Goal: Task Accomplishment & Management: Use online tool/utility

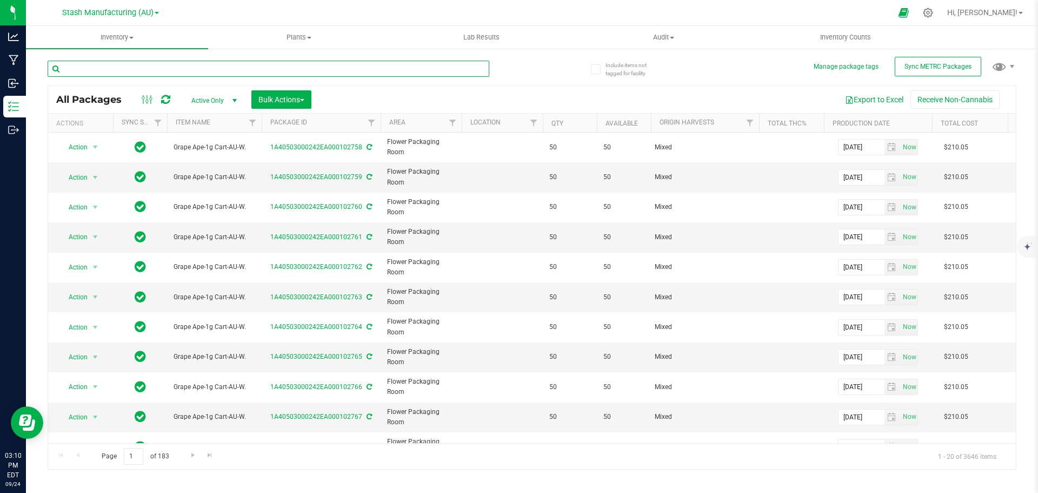
click at [205, 69] on input "text" at bounding box center [269, 69] width 442 height 16
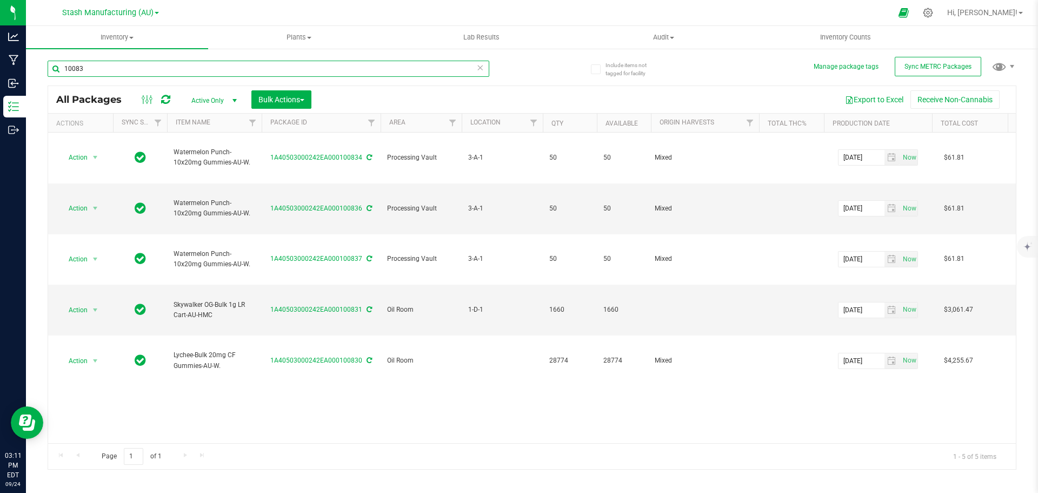
click at [74, 69] on input "10083" at bounding box center [269, 69] width 442 height 16
type input "100083"
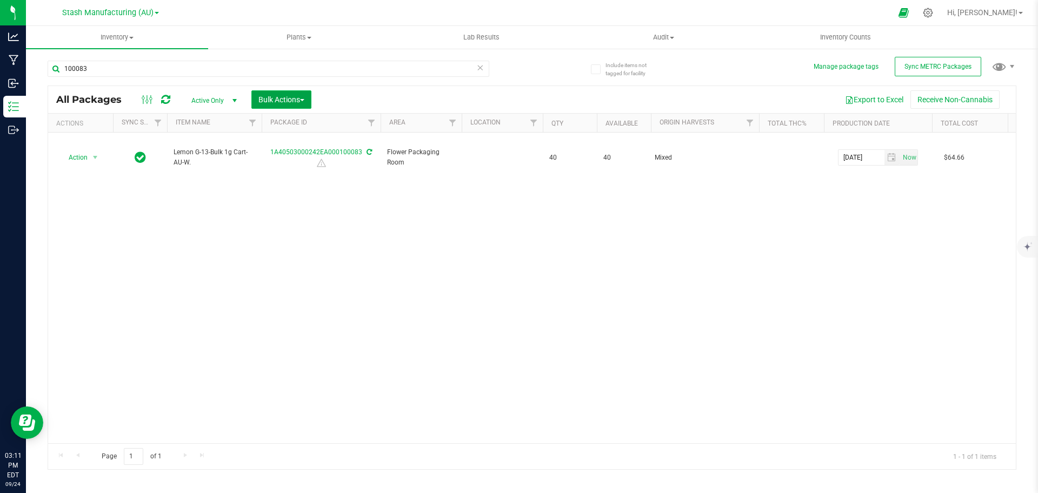
click at [260, 92] on button "Bulk Actions" at bounding box center [281, 99] width 60 height 18
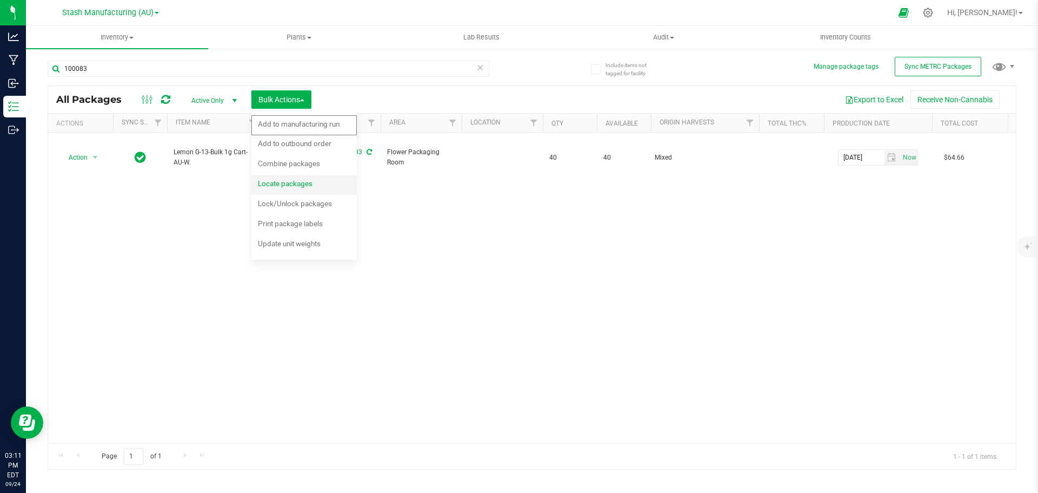
click at [282, 183] on span "Locate packages" at bounding box center [285, 183] width 55 height 9
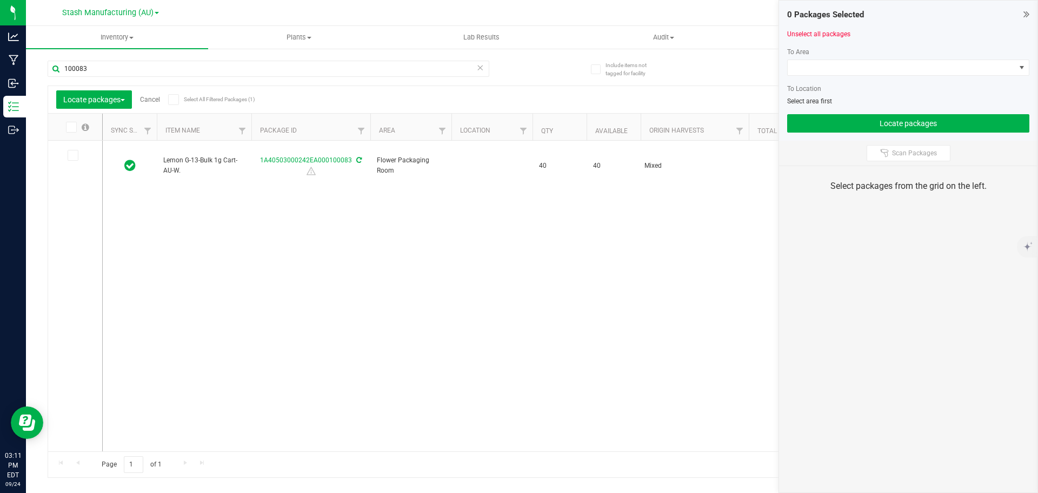
click at [71, 127] on icon at bounding box center [70, 127] width 7 height 0
click at [0, 0] on input "checkbox" at bounding box center [0, 0] width 0 height 0
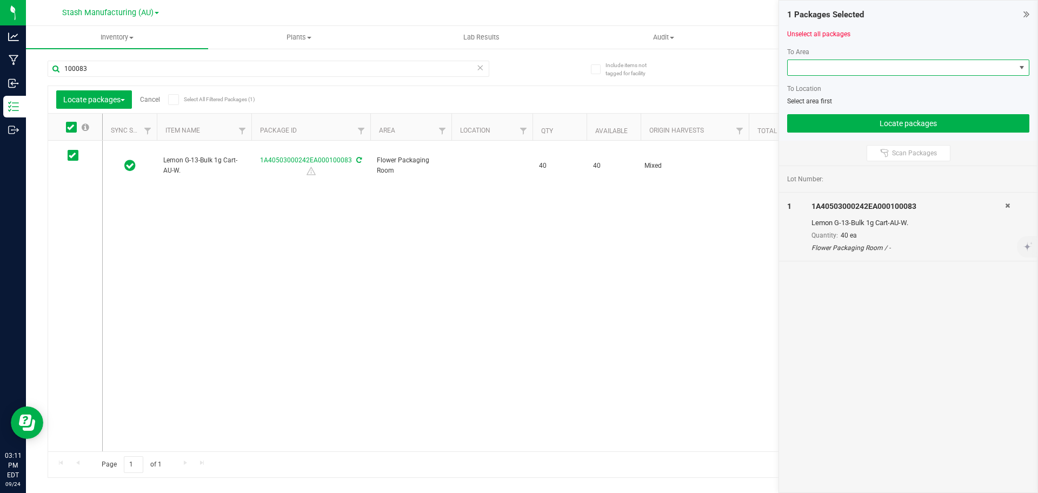
click at [868, 62] on span at bounding box center [902, 67] width 228 height 15
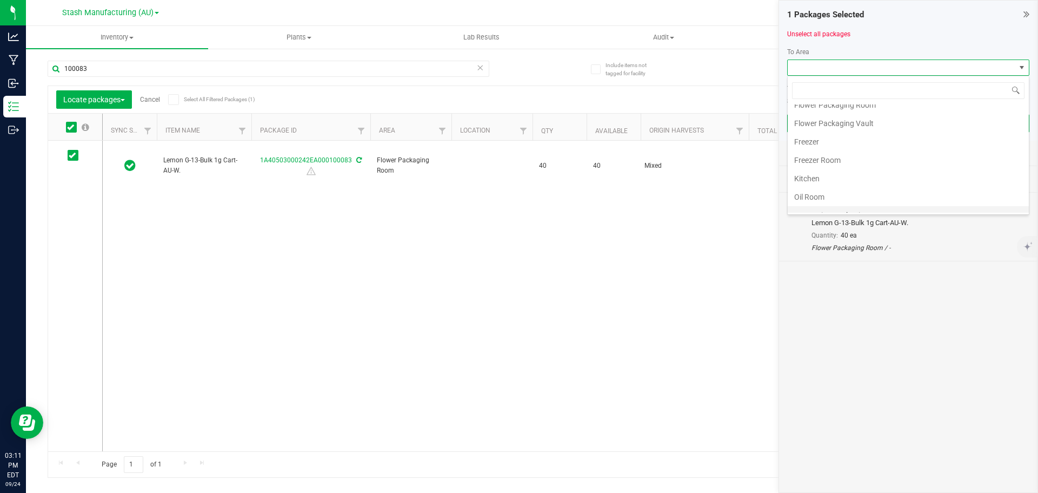
scroll to position [108, 0]
click at [859, 189] on li "Processing Packaging Room" at bounding box center [908, 189] width 241 height 18
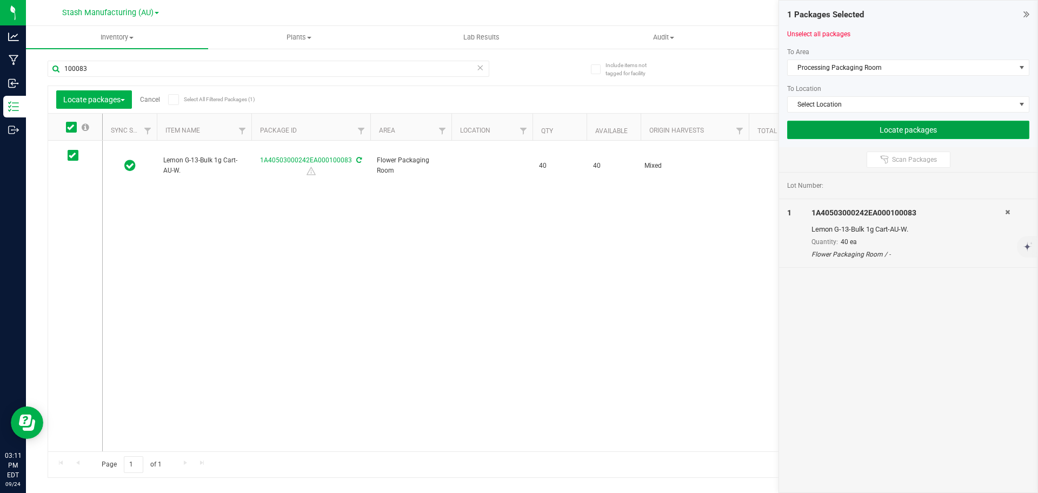
click at [866, 122] on button "Locate packages" at bounding box center [908, 130] width 242 height 18
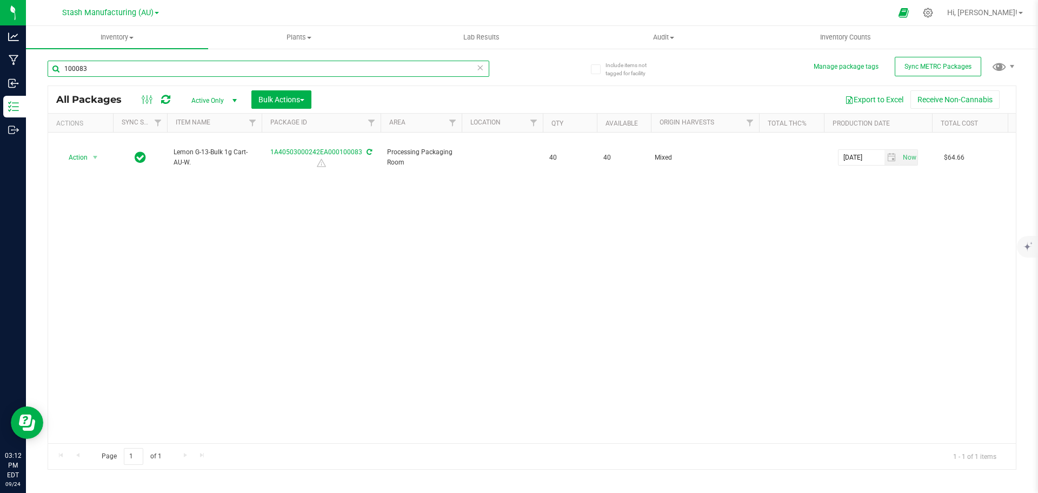
click at [177, 61] on input "100083" at bounding box center [269, 69] width 442 height 16
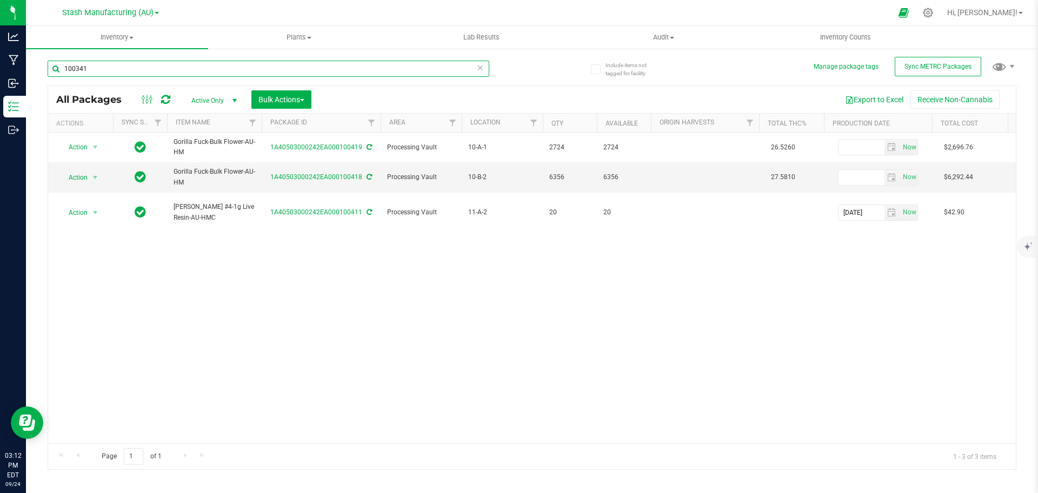
type input "100341"
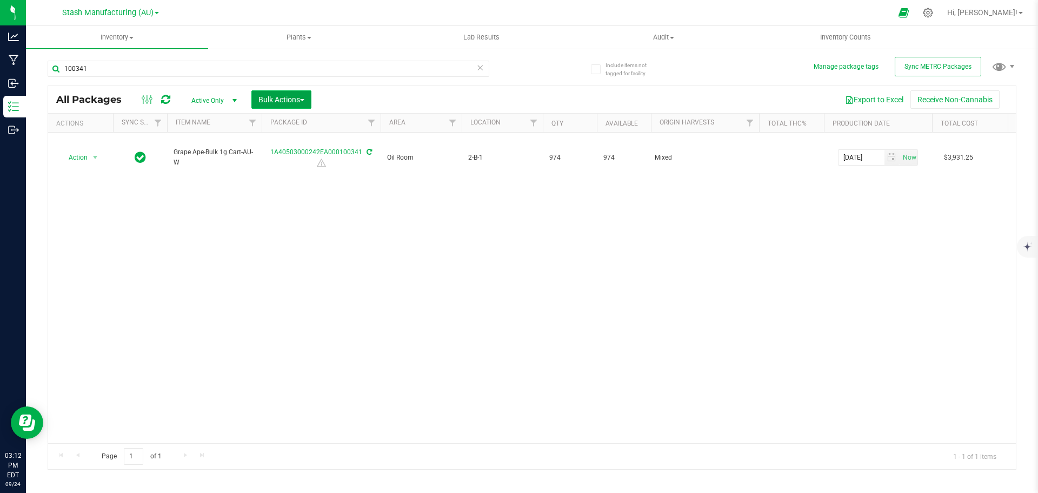
click at [308, 100] on button "Bulk Actions" at bounding box center [281, 99] width 60 height 18
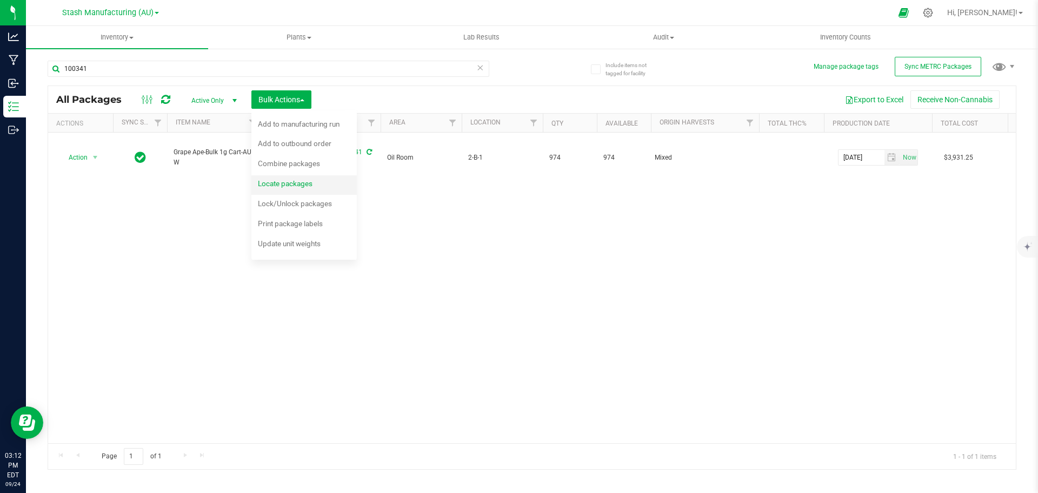
click at [294, 180] on span "Locate packages" at bounding box center [285, 183] width 55 height 9
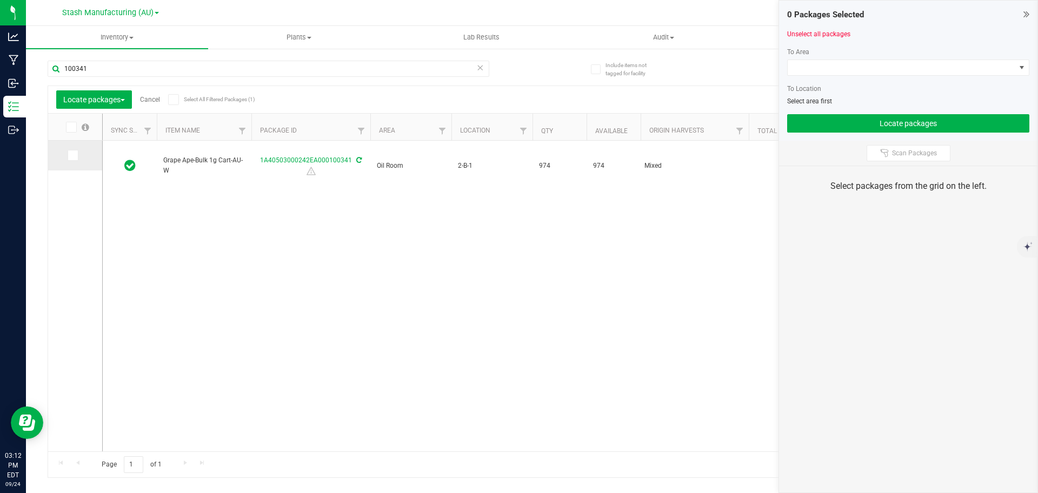
click at [77, 151] on span at bounding box center [73, 155] width 11 height 11
click at [0, 0] on input "checkbox" at bounding box center [0, 0] width 0 height 0
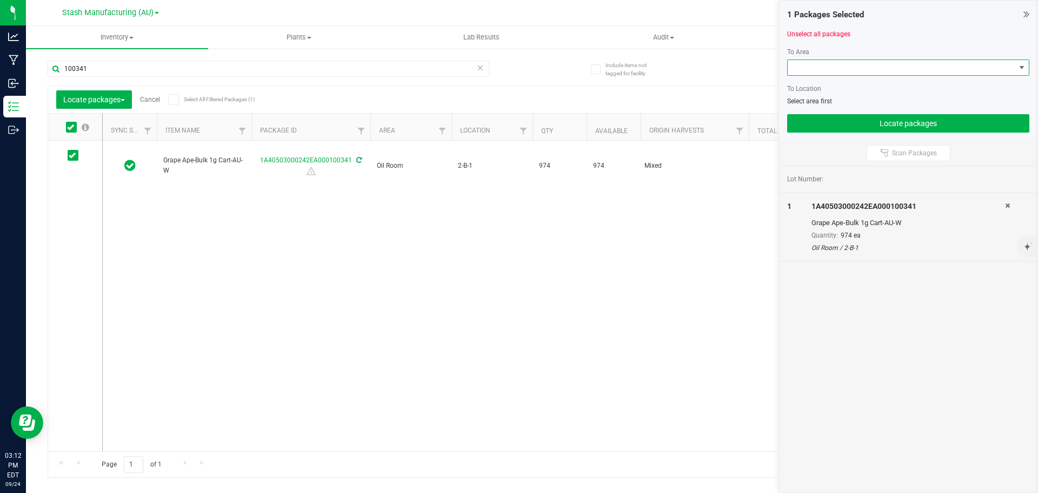
click at [836, 69] on span at bounding box center [902, 67] width 228 height 15
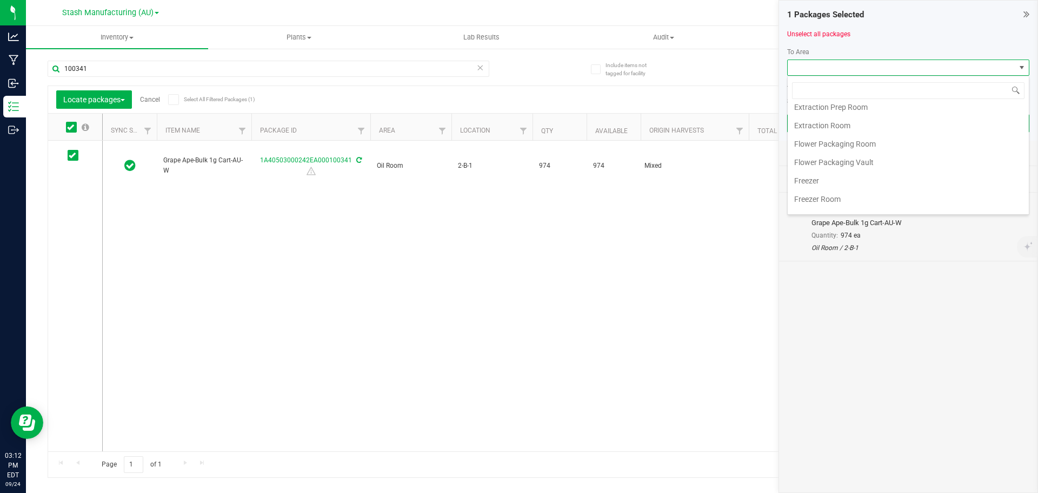
scroll to position [108, 0]
click at [838, 182] on li "Processing Packaging Room" at bounding box center [908, 189] width 241 height 18
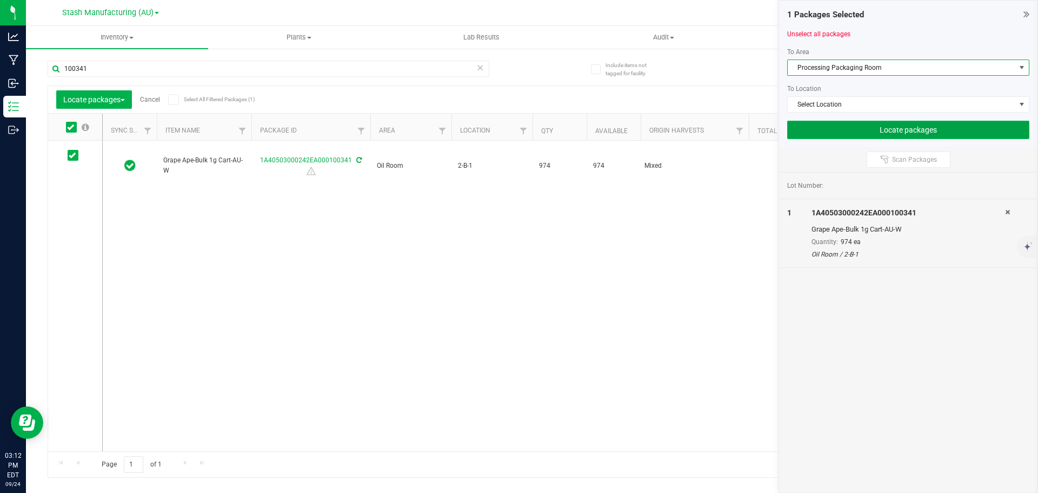
click at [882, 133] on button "Locate packages" at bounding box center [908, 130] width 242 height 18
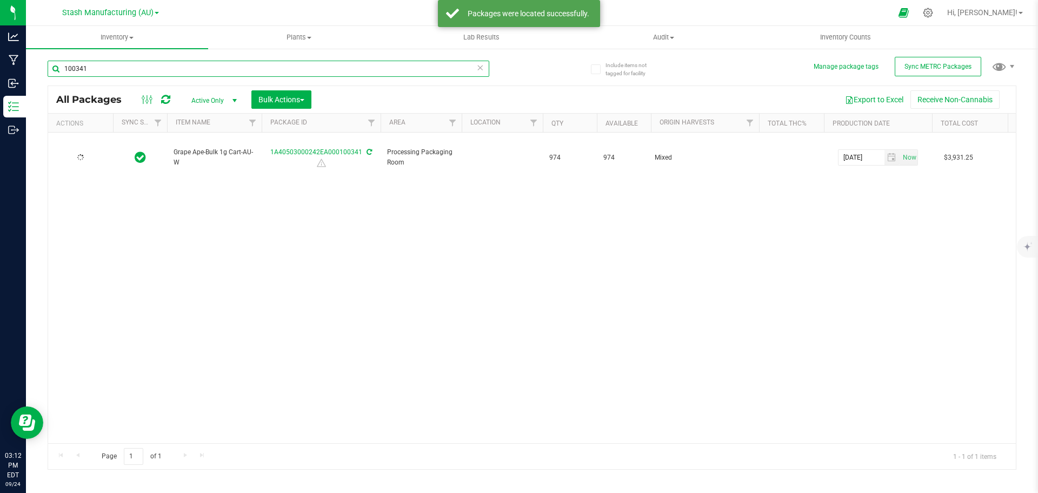
click at [196, 74] on input "100341" at bounding box center [269, 69] width 442 height 16
click at [190, 74] on input "100341" at bounding box center [269, 69] width 442 height 16
click at [189, 73] on input "100341" at bounding box center [269, 69] width 442 height 16
click at [188, 72] on input "100341" at bounding box center [269, 69] width 442 height 16
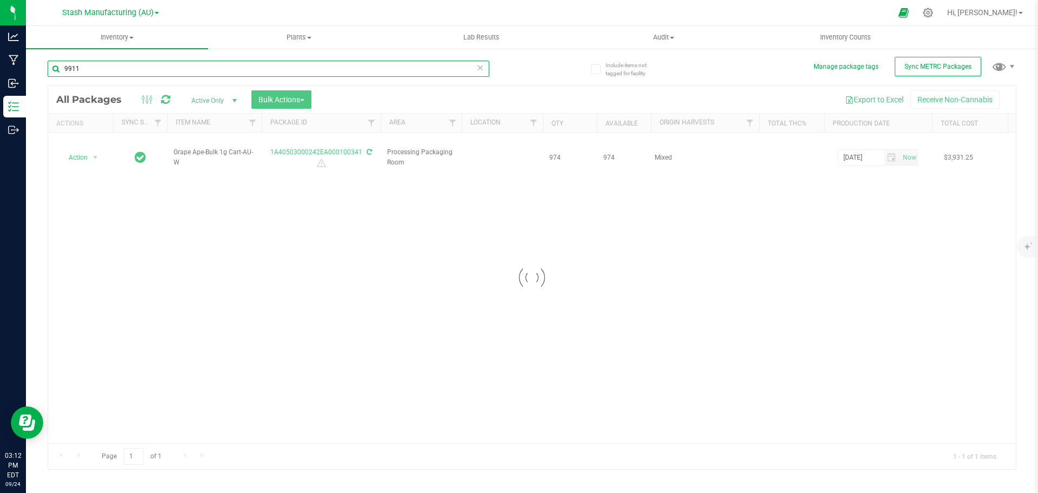
type input "99114"
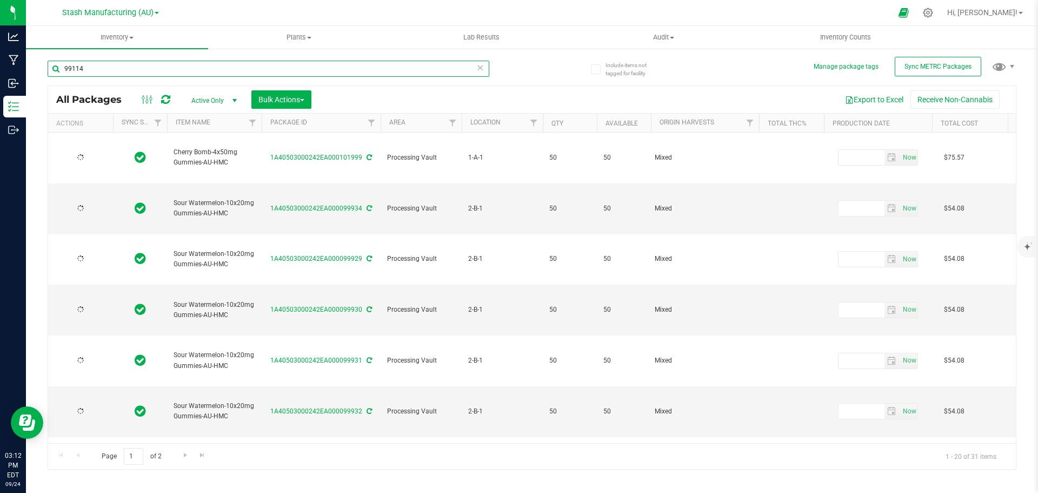
type input "[DATE]"
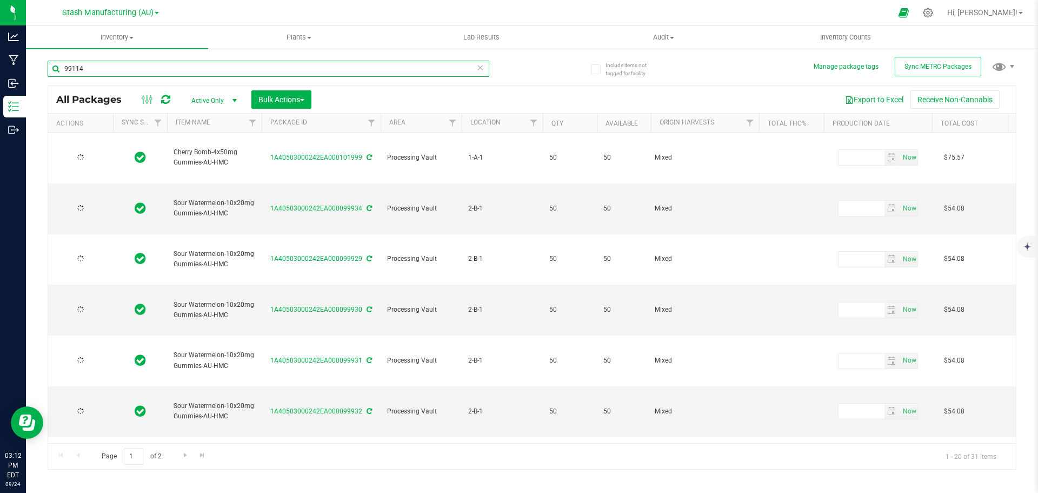
type input "[DATE]"
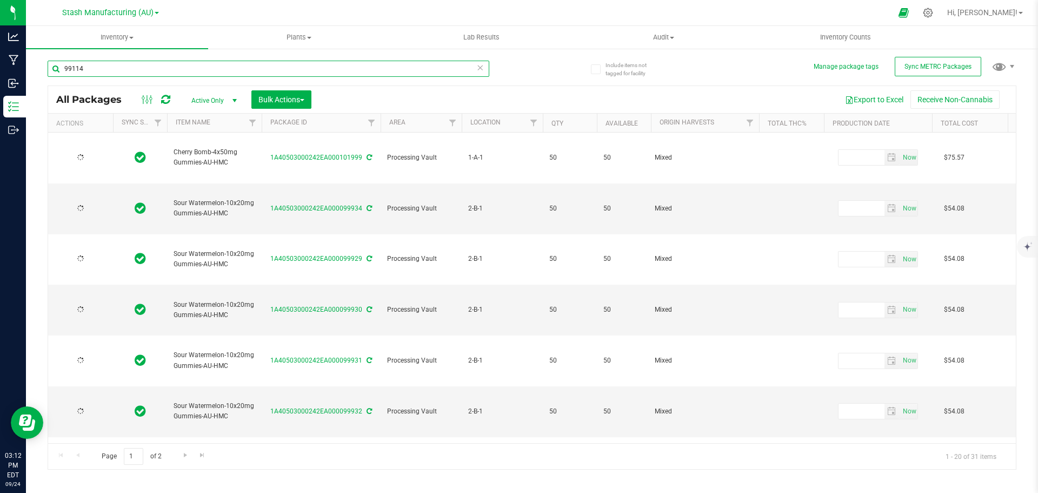
type input "[DATE]"
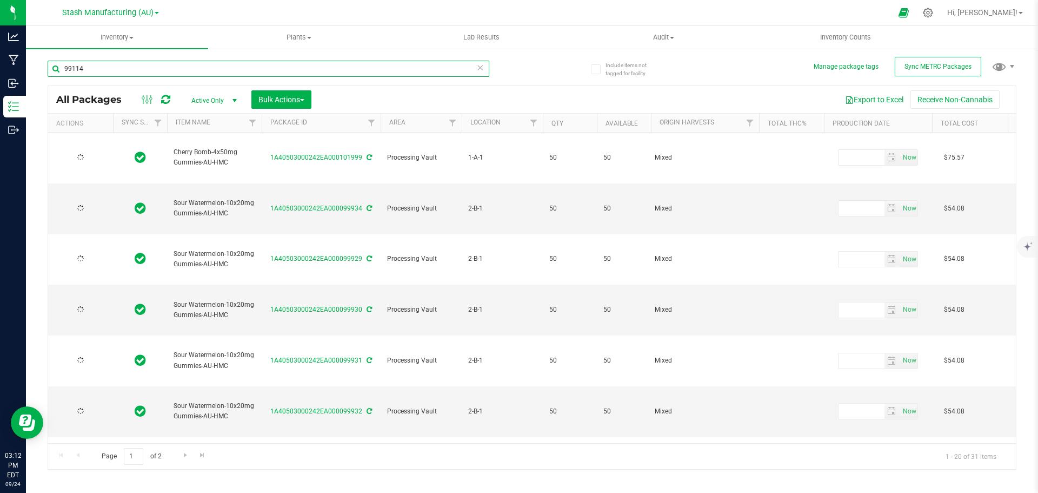
type input "[DATE]"
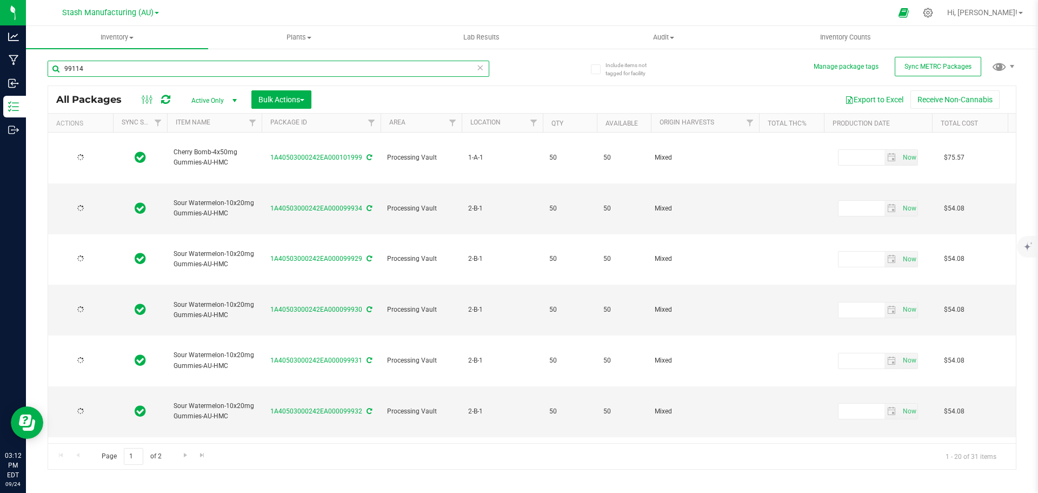
type input "[DATE]"
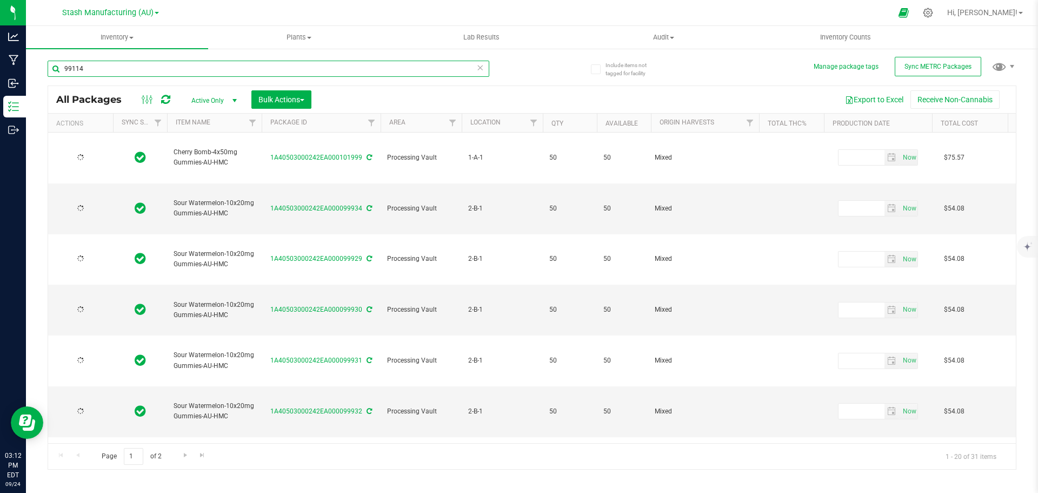
type input "[DATE]"
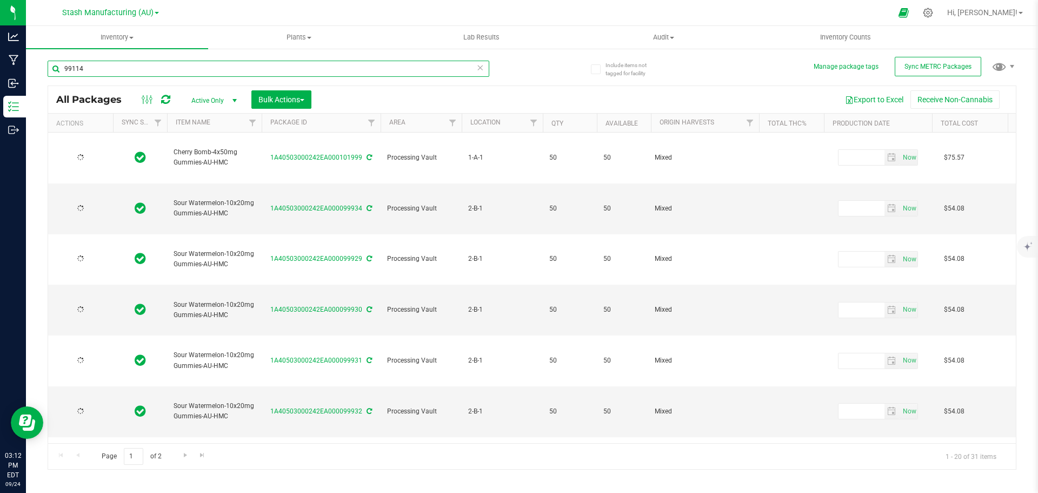
type input "[DATE]"
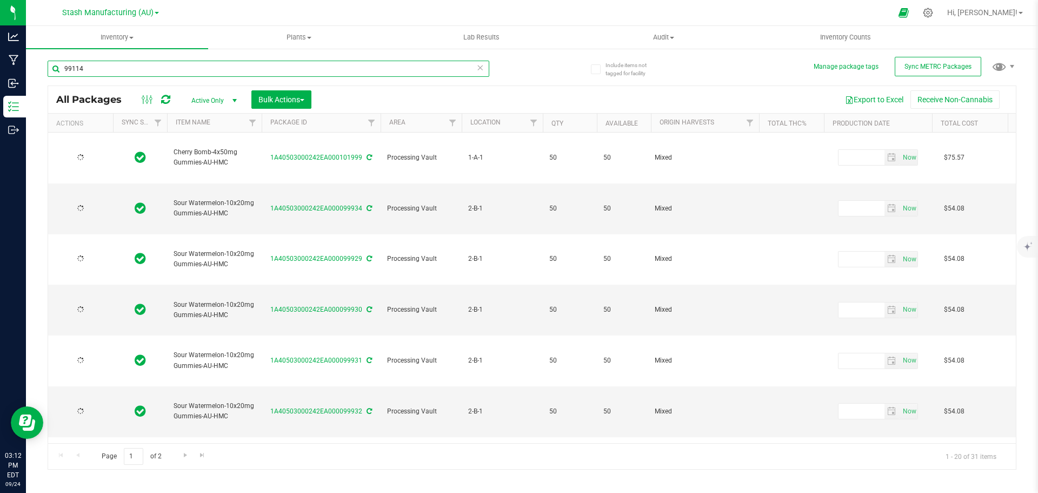
type input "[DATE]"
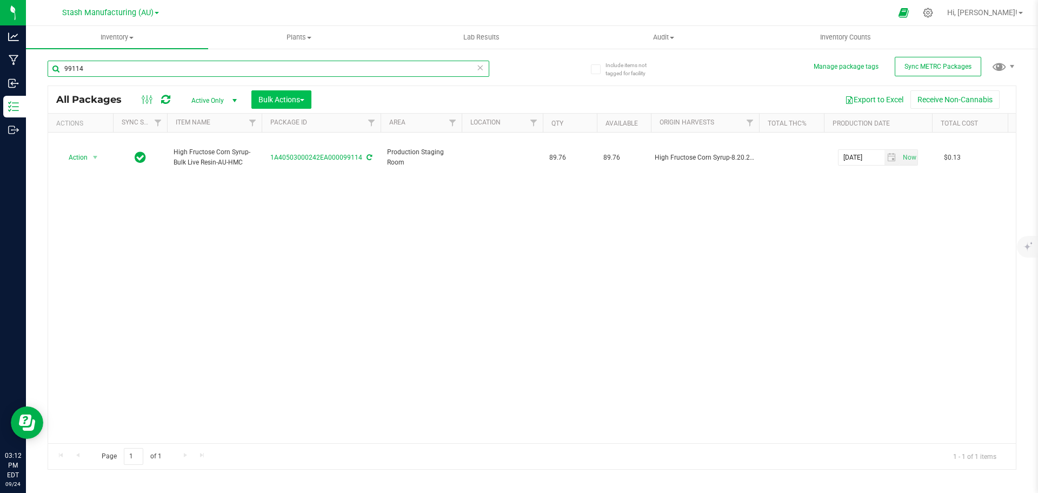
type input "99114"
click at [296, 99] on span "Bulk Actions" at bounding box center [281, 99] width 46 height 9
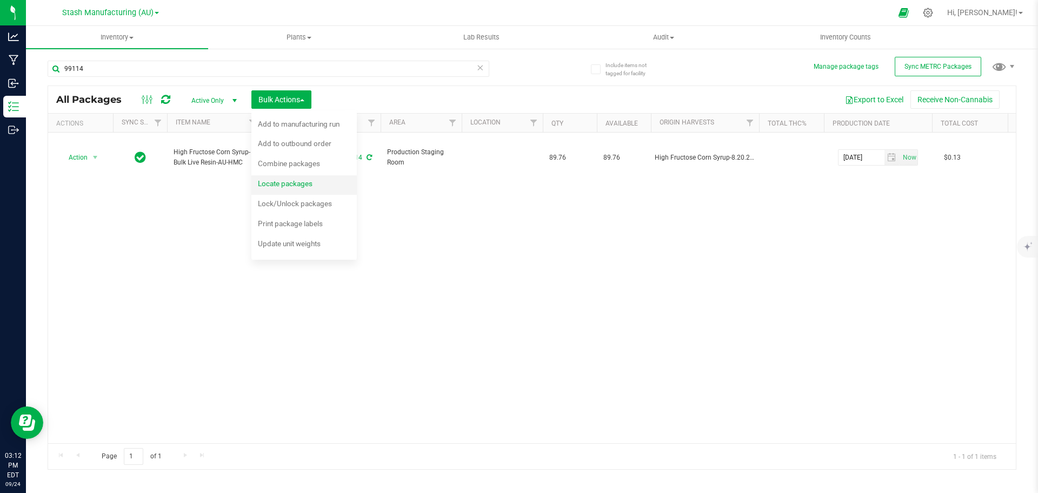
click at [305, 184] on span "Locate packages" at bounding box center [285, 183] width 55 height 9
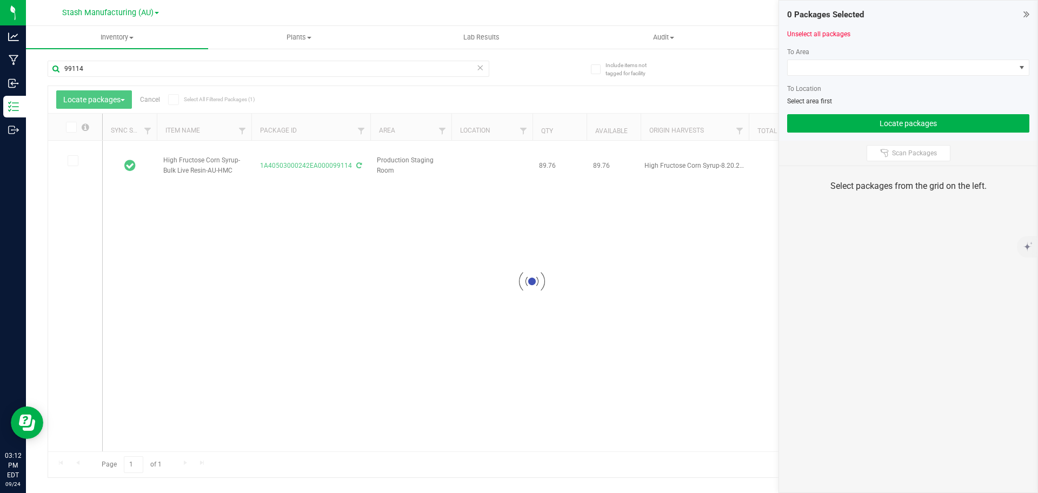
click at [76, 119] on div at bounding box center [532, 281] width 968 height 391
click at [74, 127] on icon at bounding box center [70, 127] width 7 height 0
click at [0, 0] on input "checkbox" at bounding box center [0, 0] width 0 height 0
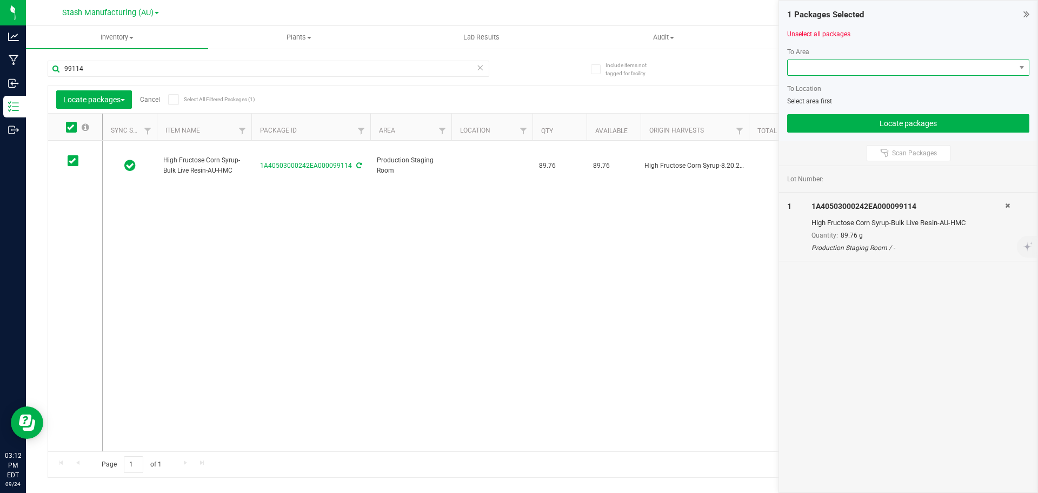
click at [867, 66] on span at bounding box center [902, 67] width 228 height 15
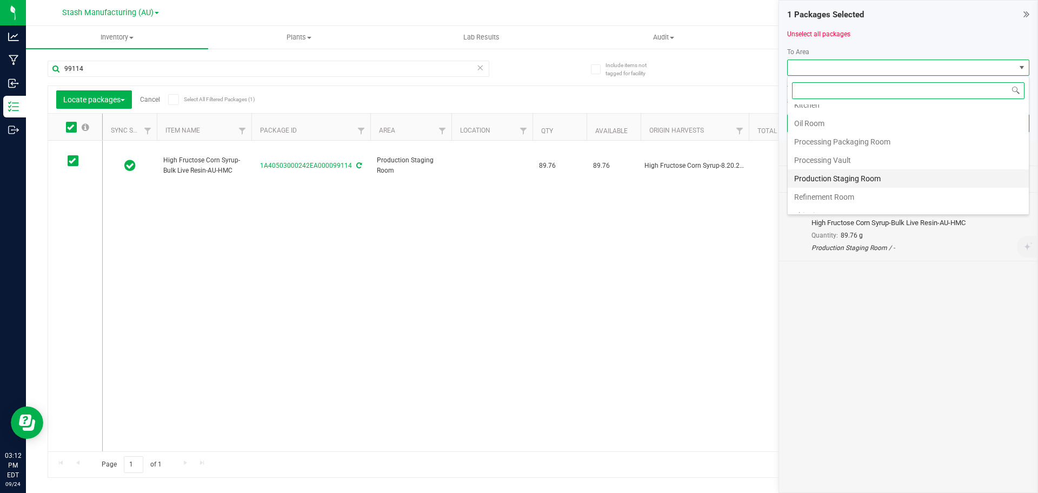
scroll to position [162, 0]
click at [861, 171] on li "Production Staging Room" at bounding box center [908, 172] width 241 height 18
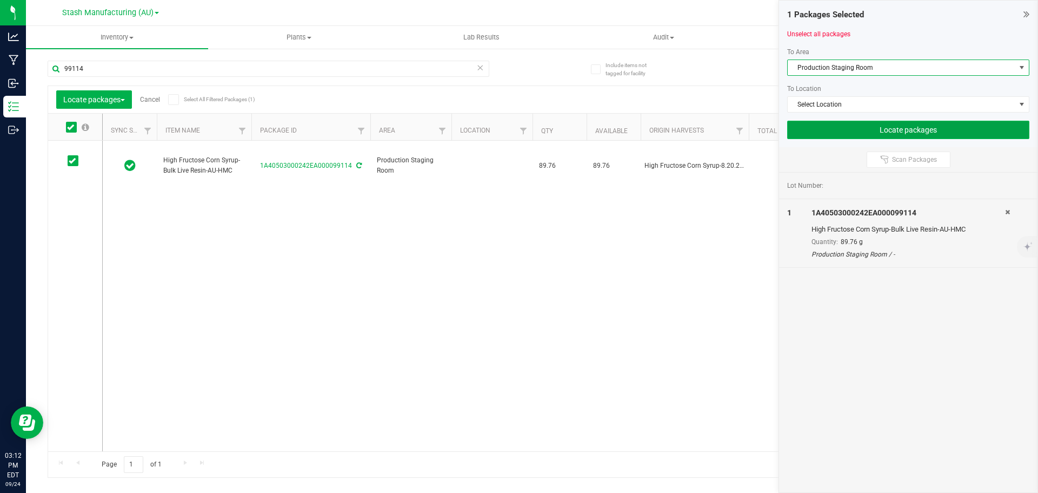
click at [875, 126] on button "Locate packages" at bounding box center [908, 130] width 242 height 18
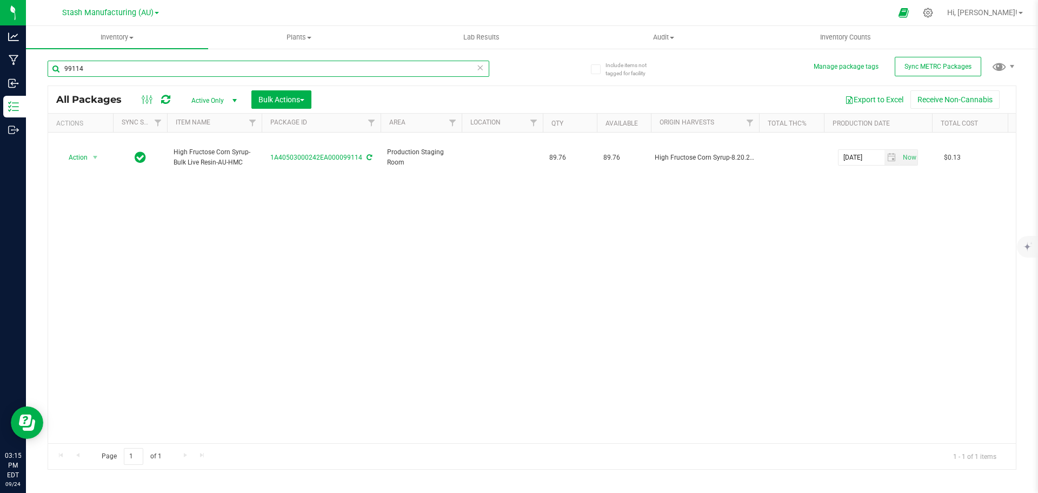
click at [137, 67] on input "99114" at bounding box center [269, 69] width 442 height 16
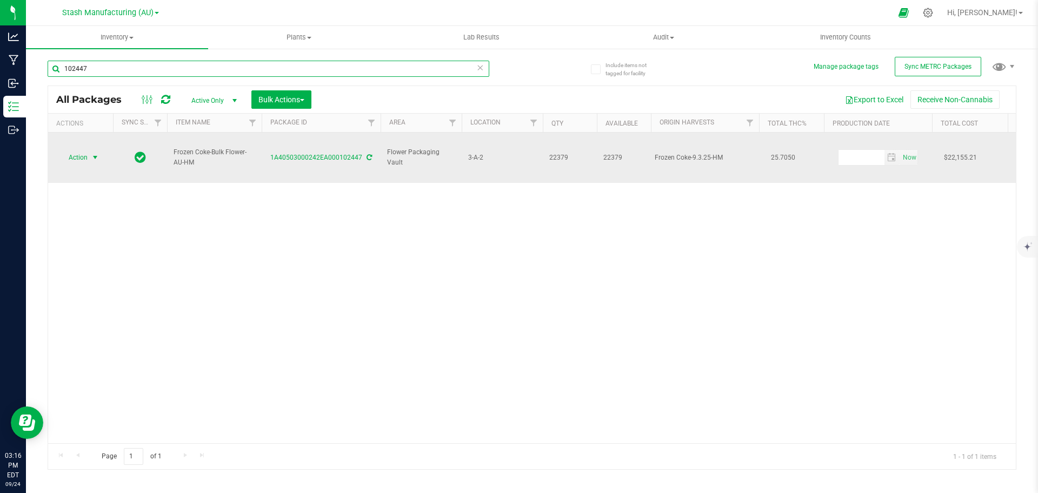
type input "102447"
click at [86, 153] on span "Action" at bounding box center [73, 157] width 29 height 15
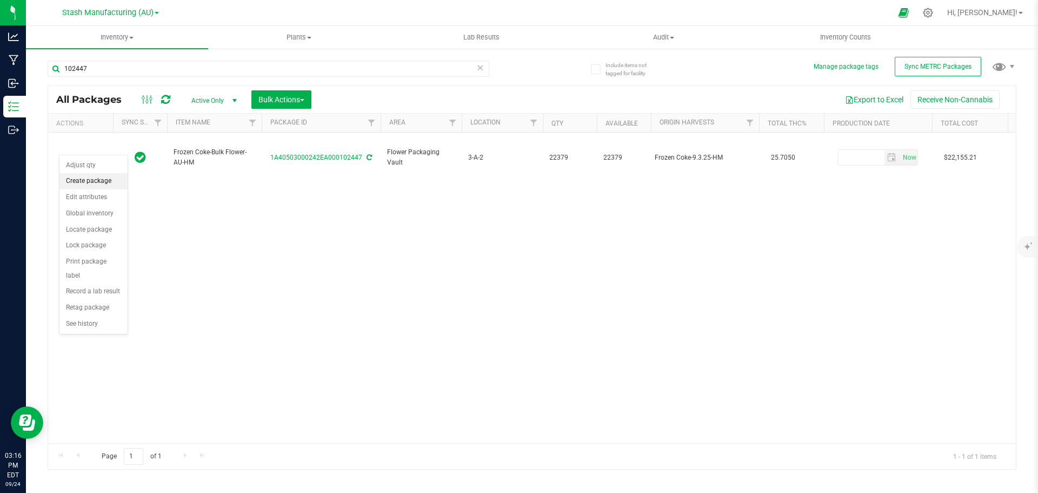
click at [89, 182] on li "Create package" at bounding box center [93, 181] width 68 height 16
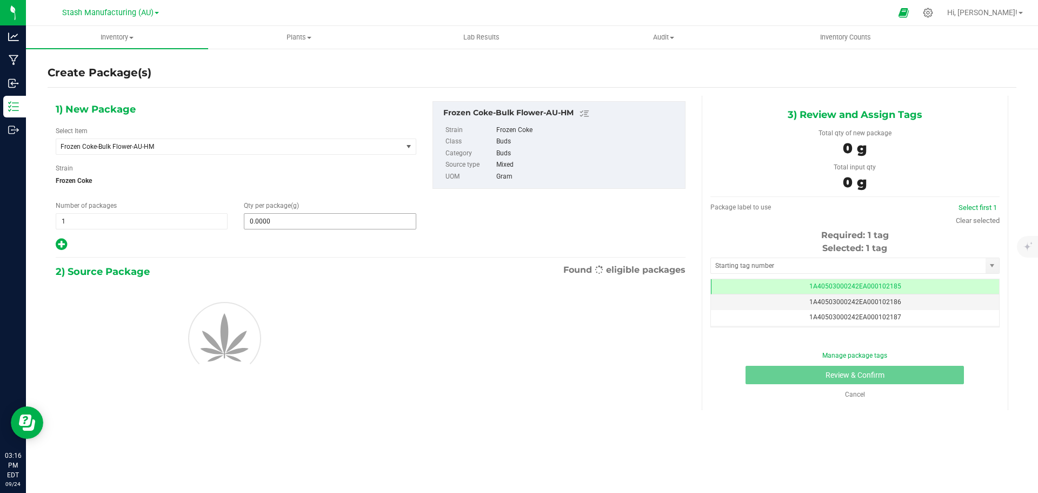
click at [268, 221] on span "0.0000 0" at bounding box center [330, 221] width 172 height 16
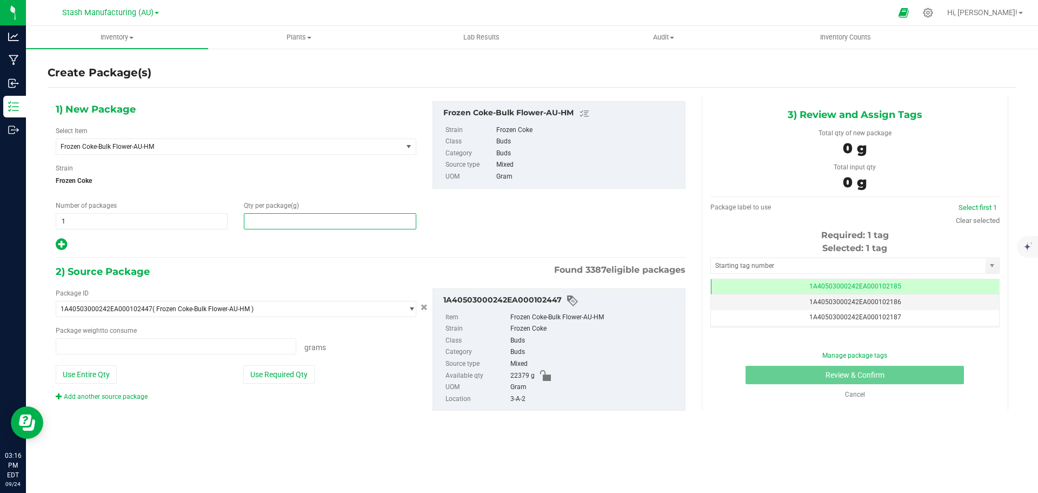
type input "0.0000 g"
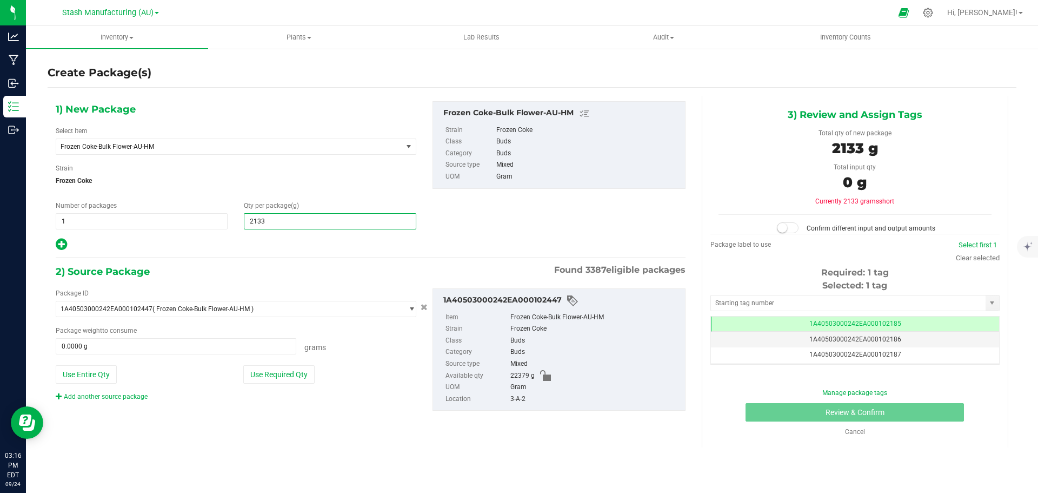
type input "21338"
type input "21,338.0000"
click at [298, 376] on button "Use Required Qty" at bounding box center [278, 374] width 71 height 18
type input "21338.0000 g"
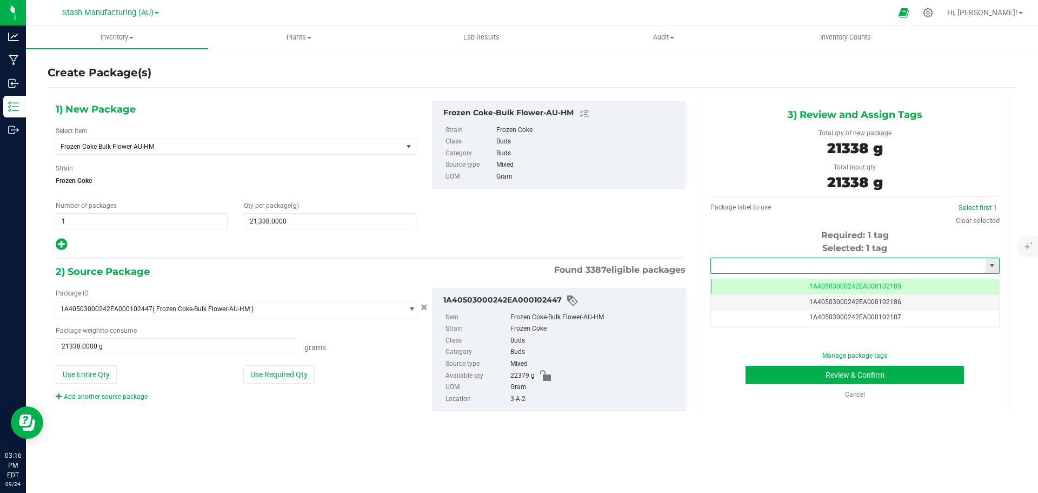
click at [734, 269] on input "text" at bounding box center [848, 265] width 275 height 15
click at [725, 284] on li "1A40503000242EA000102185" at bounding box center [855, 284] width 288 height 16
type input "1A40503000242EA000102185"
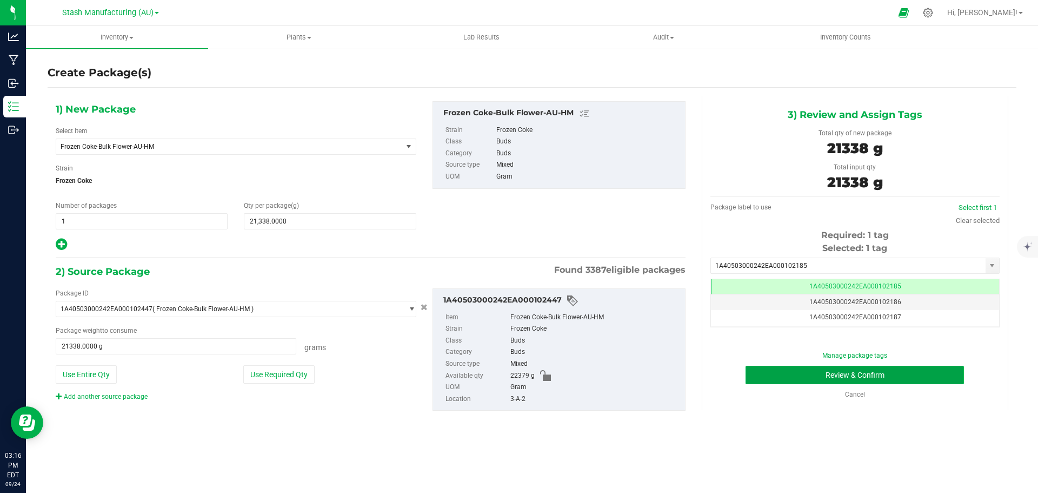
click at [869, 378] on button "Review & Confirm" at bounding box center [855, 375] width 218 height 18
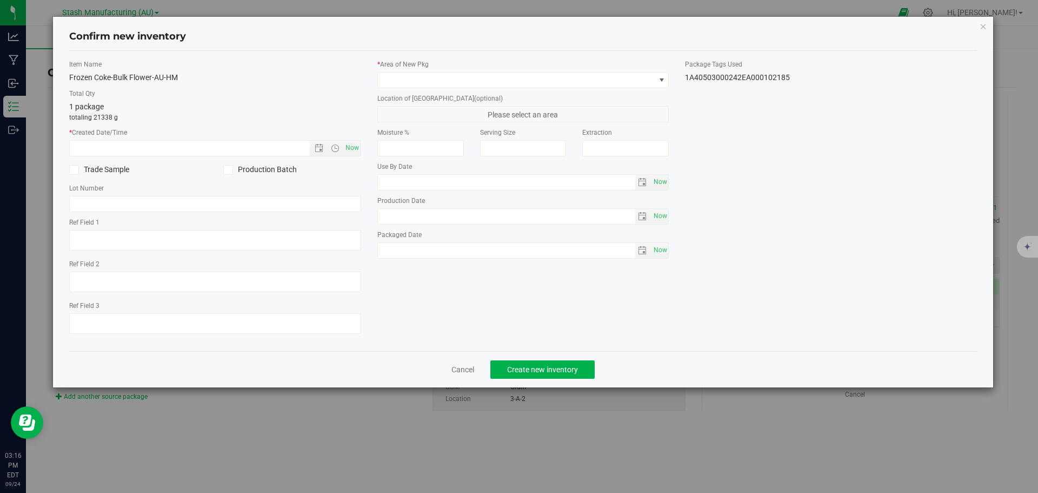
type input "[DATE]"
click at [356, 153] on span "Now" at bounding box center [352, 148] width 18 height 16
type input "[DATE] 3:16 PM"
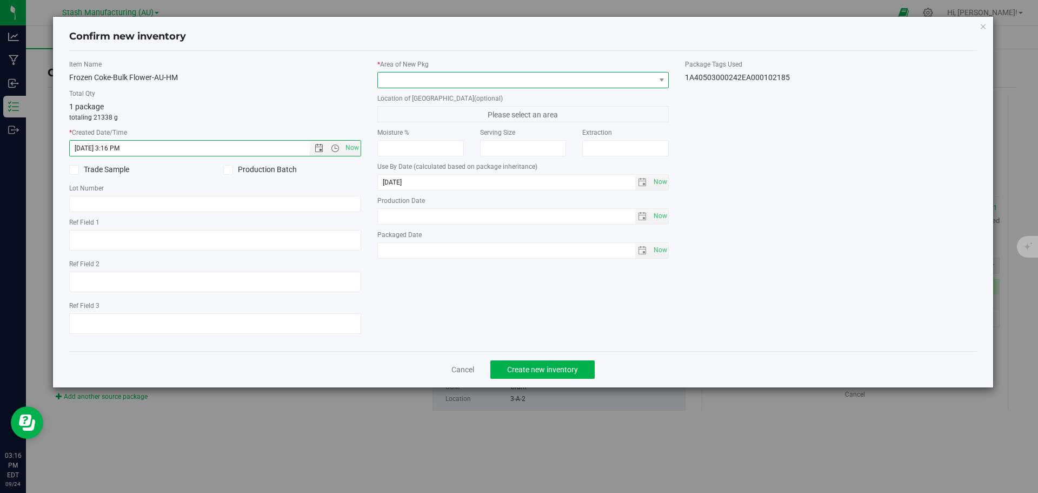
click at [438, 78] on span at bounding box center [516, 79] width 277 height 15
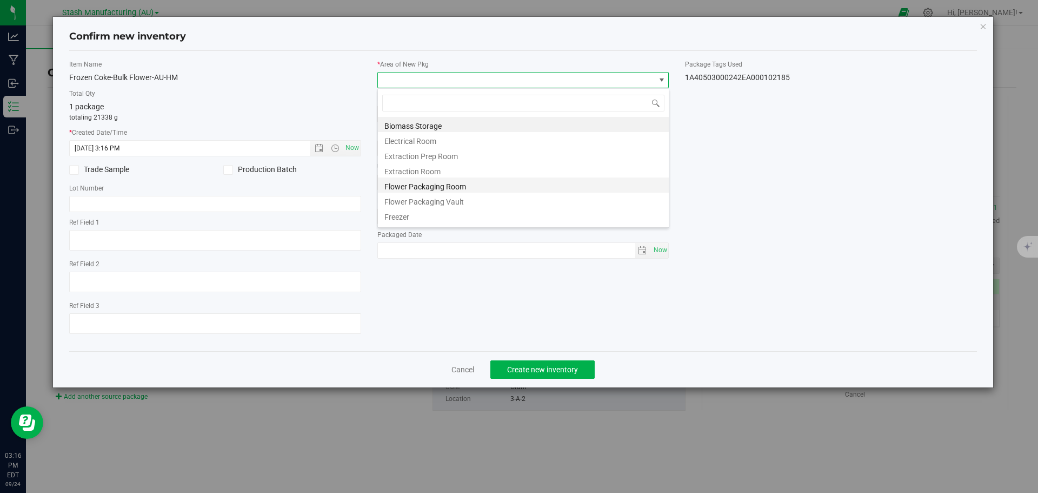
click at [441, 191] on li "Flower Packaging Room" at bounding box center [523, 184] width 291 height 15
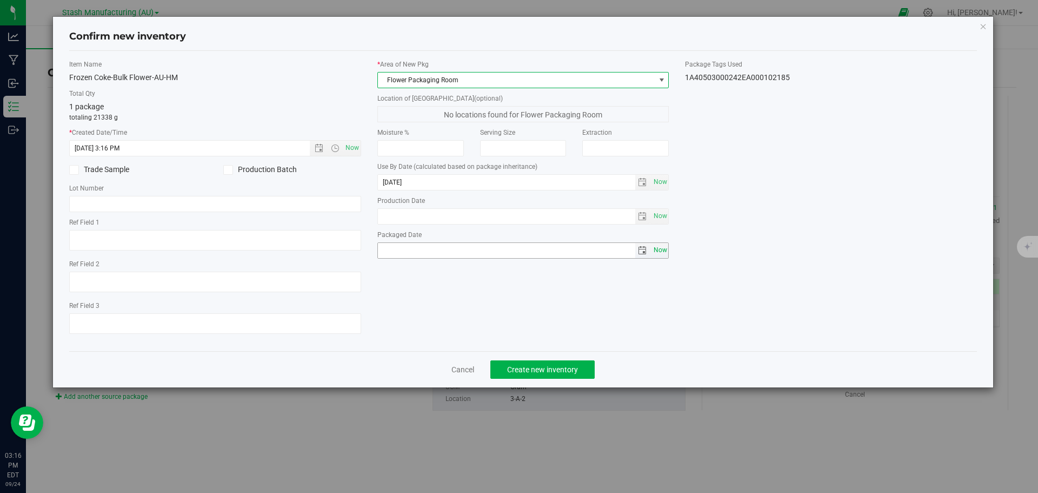
click at [655, 256] on span "Now" at bounding box center [660, 250] width 18 height 16
type input "[DATE]"
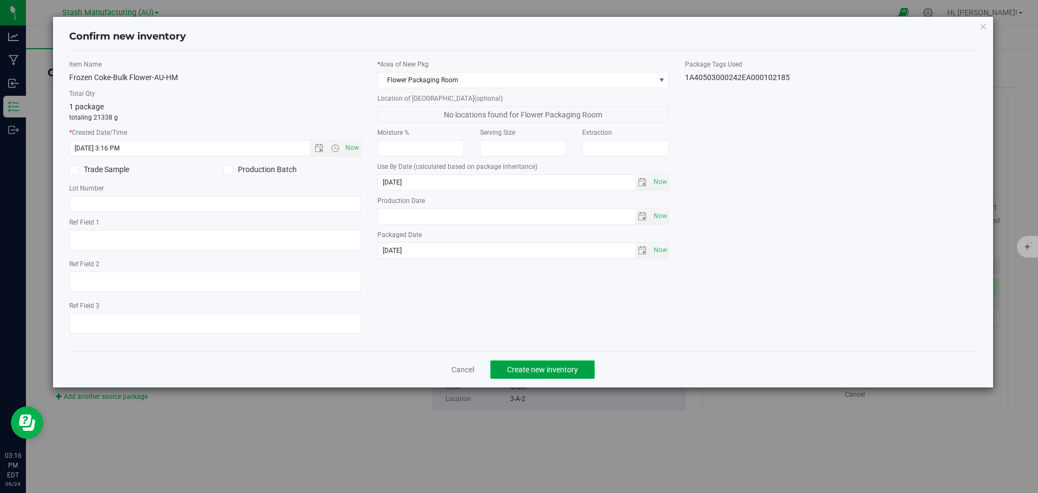
click at [589, 369] on button "Create new inventory" at bounding box center [542, 369] width 104 height 18
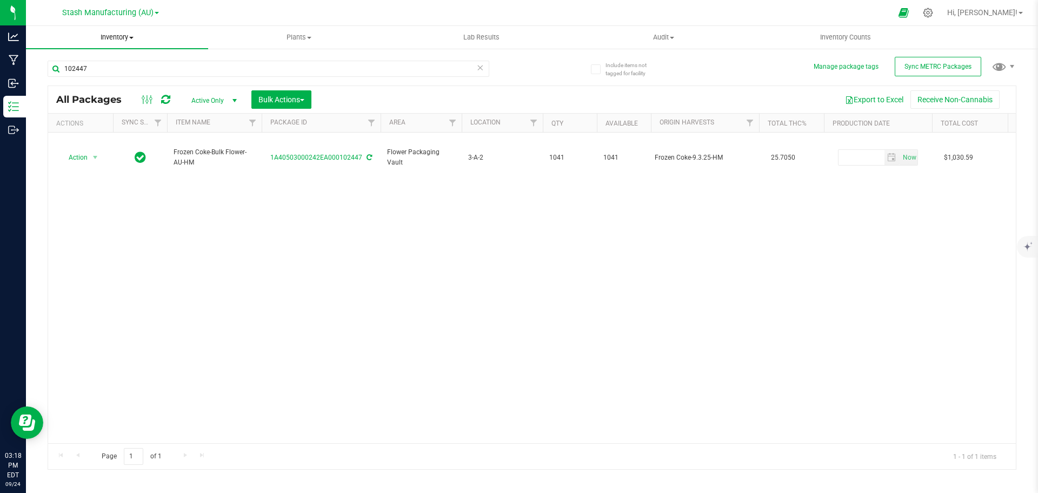
click at [102, 38] on span "Inventory" at bounding box center [117, 37] width 182 height 10
click at [118, 60] on li "All packages" at bounding box center [117, 65] width 182 height 13
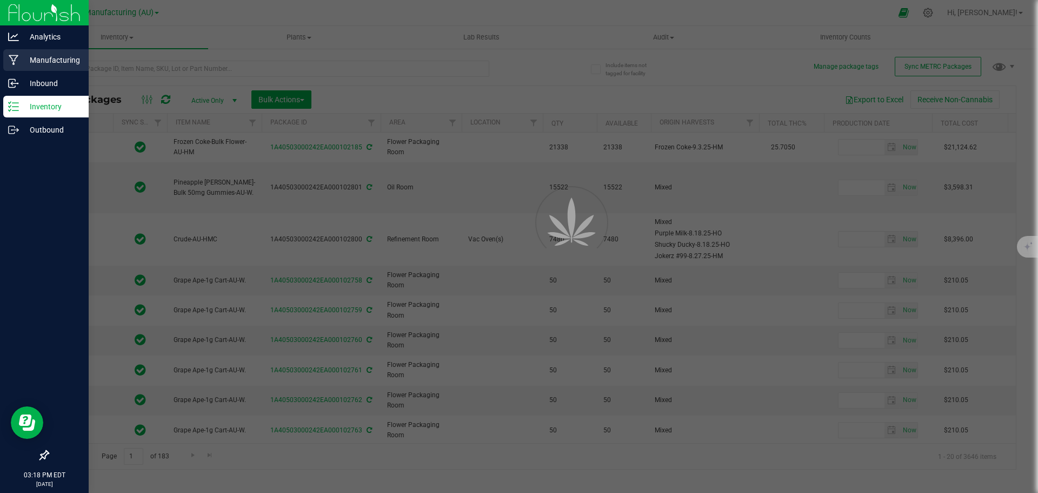
type input "[DATE]"
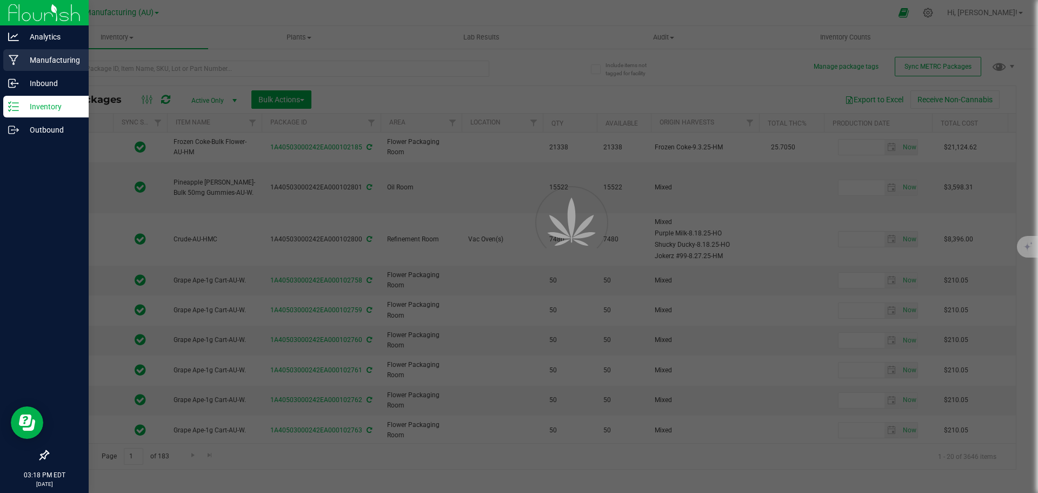
type input "[DATE]"
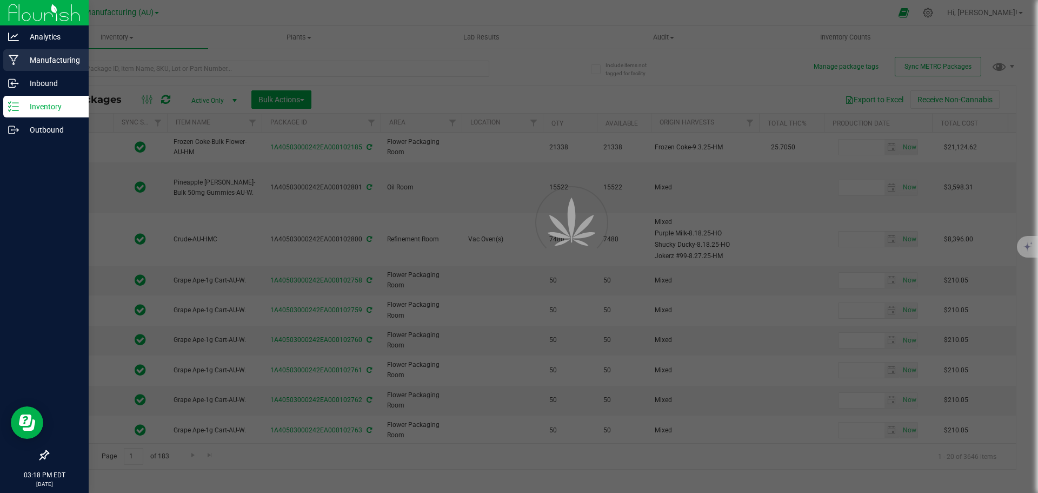
type input "[DATE]"
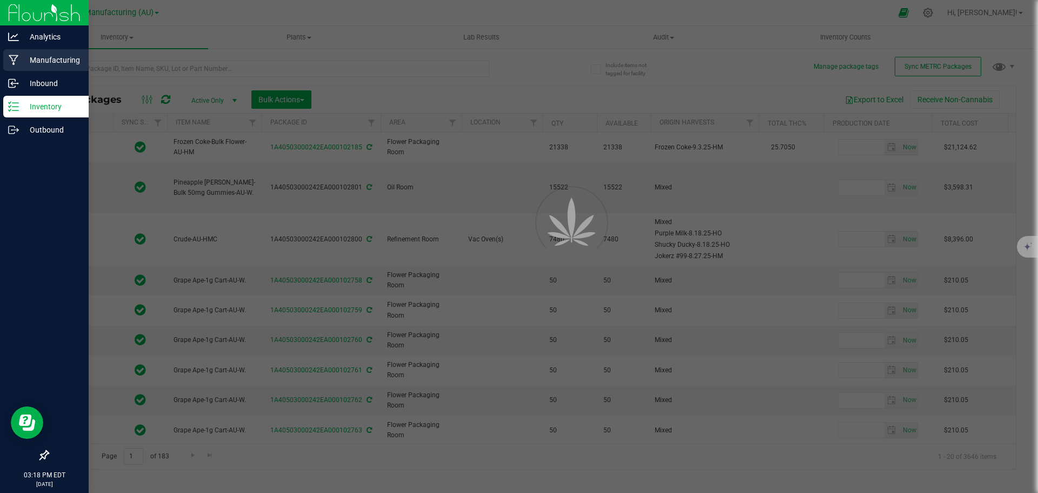
type input "[DATE]"
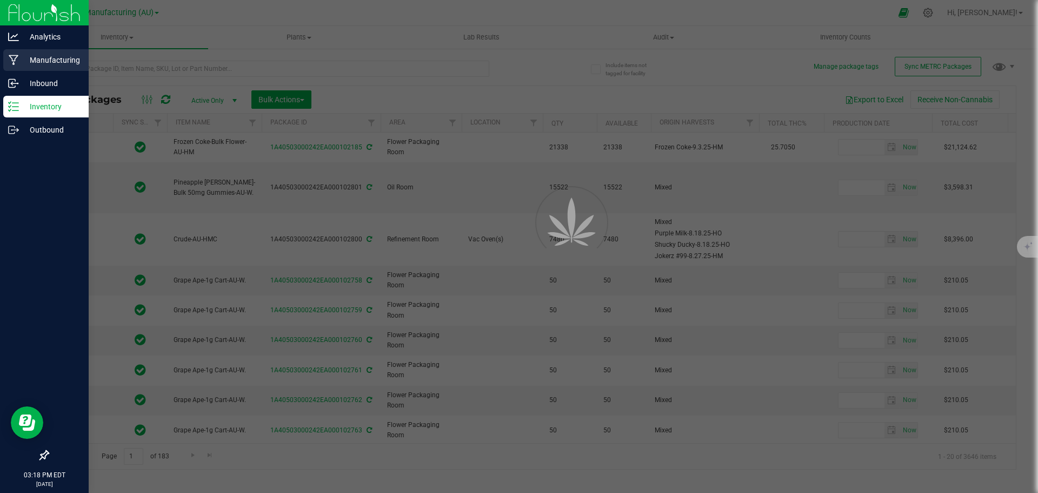
type input "[DATE]"
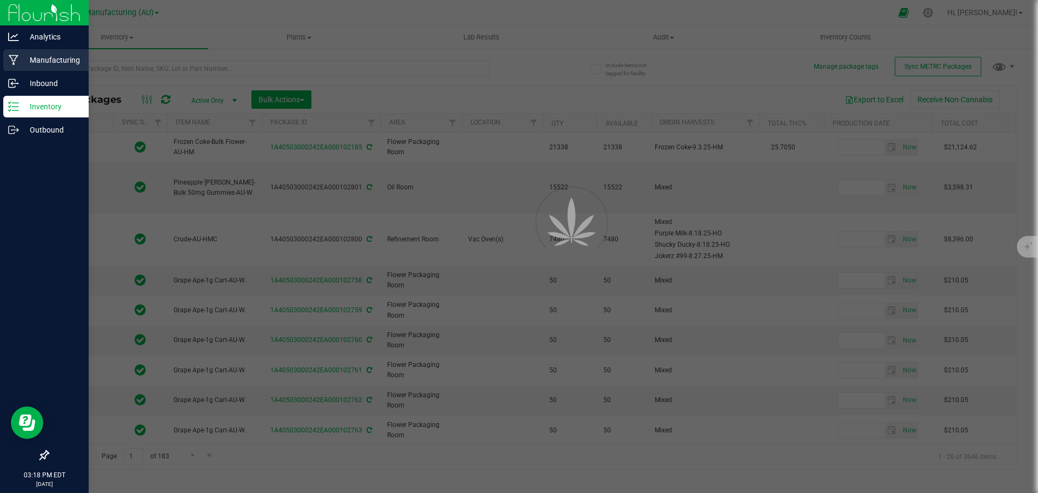
type input "[DATE]"
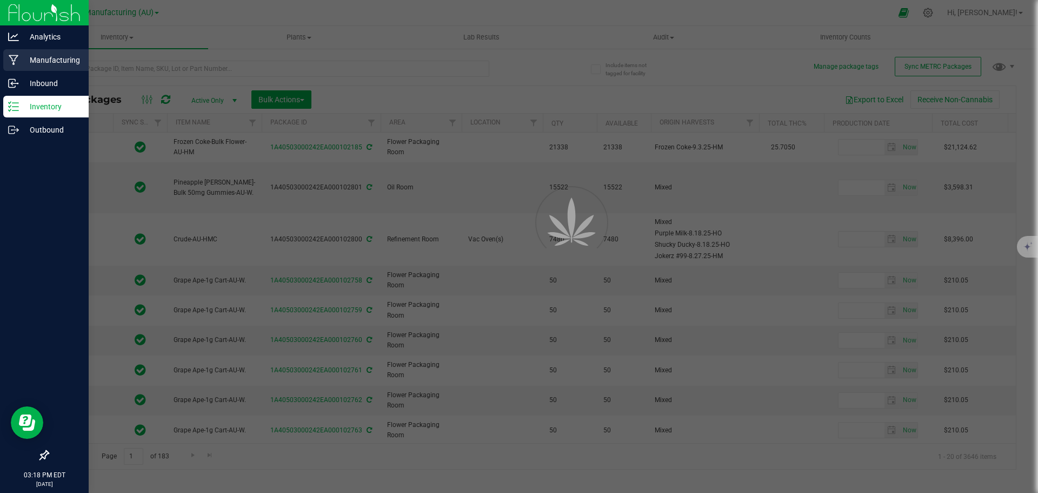
type input "[DATE]"
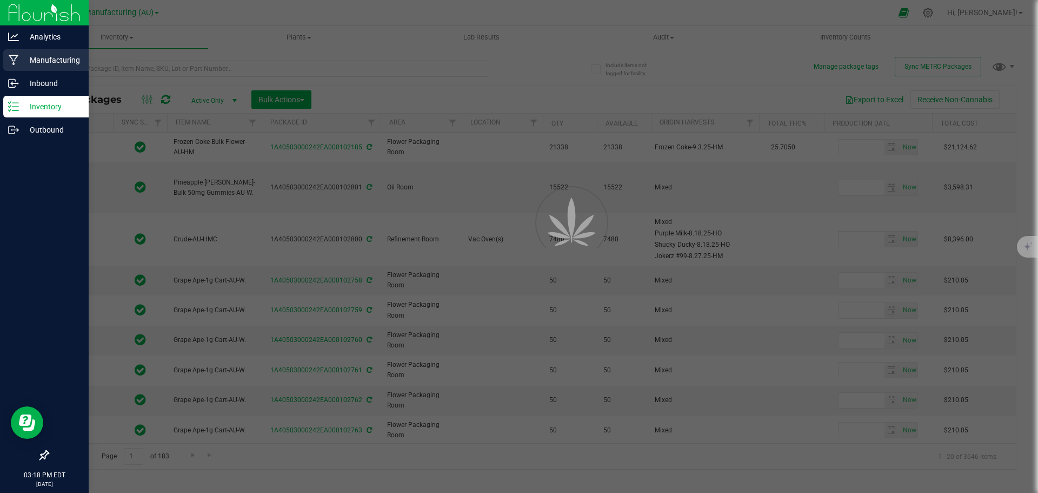
type input "[DATE]"
